Goal: Go to known website: Access a specific website the user already knows

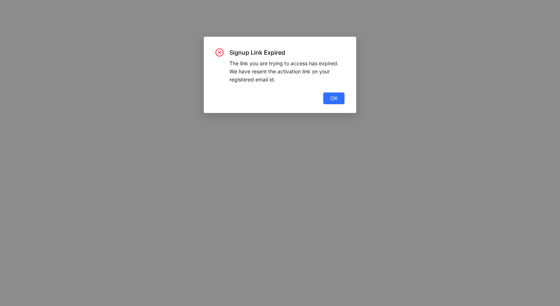
click at [329, 92] on div "Signup Link Expired The link you are trying to access has expired. We have rese…" at bounding box center [280, 76] width 129 height 56
click at [329, 92] on button "OK" at bounding box center [333, 98] width 21 height 12
